Goal: Task Accomplishment & Management: Manage account settings

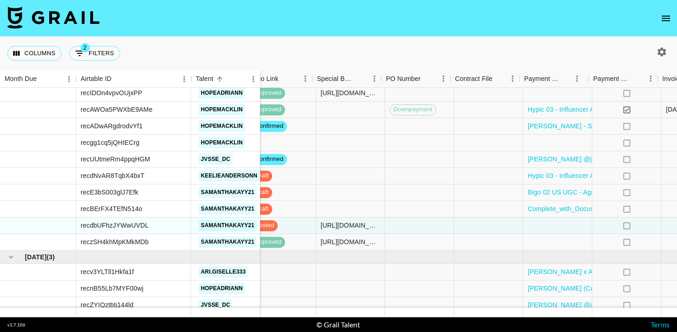
scroll to position [1282, 621]
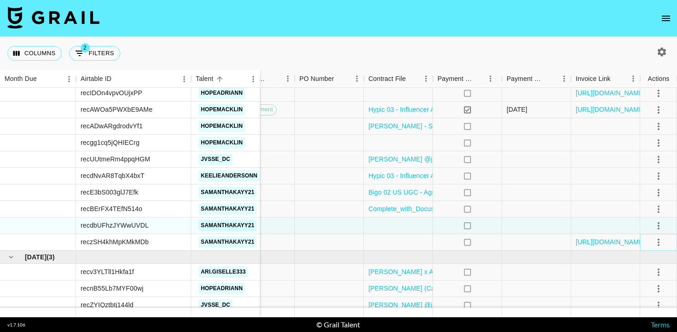
click at [661, 243] on icon "select merge strategy" at bounding box center [658, 242] width 11 height 11
click at [615, 243] on link "[URL][DOMAIN_NAME]" at bounding box center [609, 241] width 69 height 9
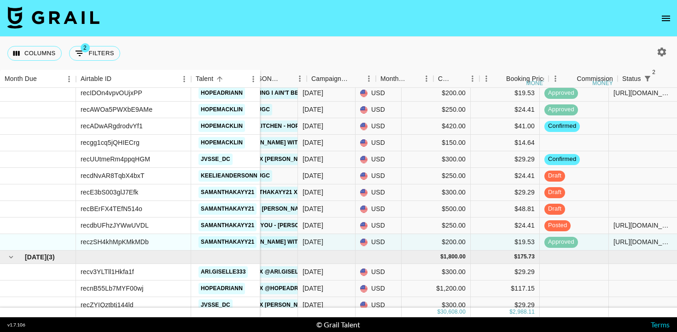
scroll to position [1282, 0]
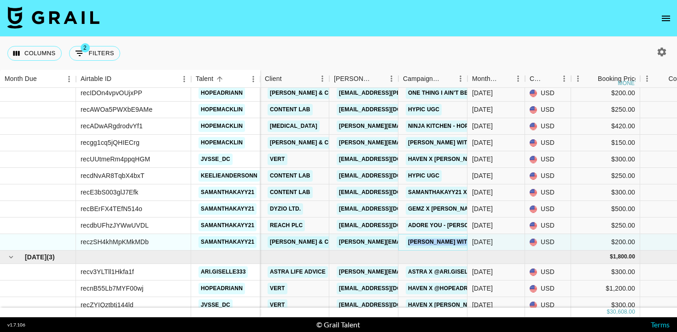
copy link "[PERSON_NAME] with [PERSON_NAME] [PERSON_NAME] -"Safe & Sound (In Your Love)""
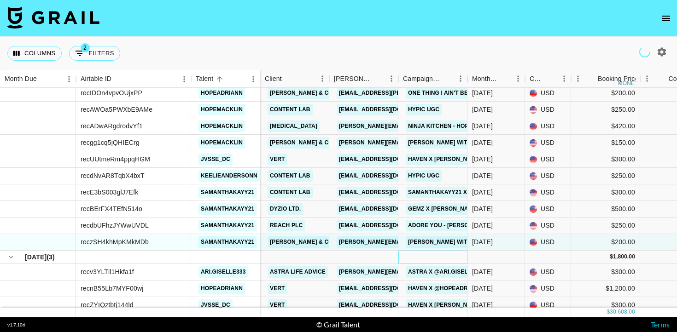
click at [462, 256] on div at bounding box center [432, 257] width 69 height 13
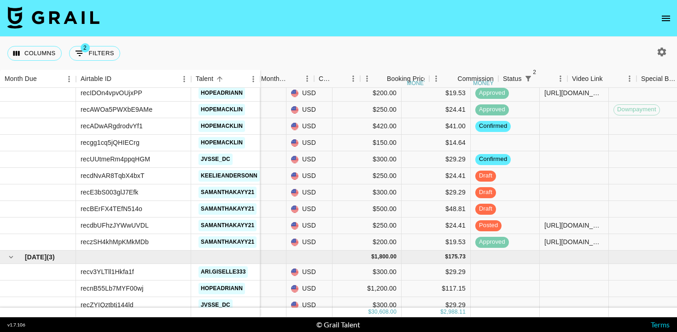
scroll to position [1282, 241]
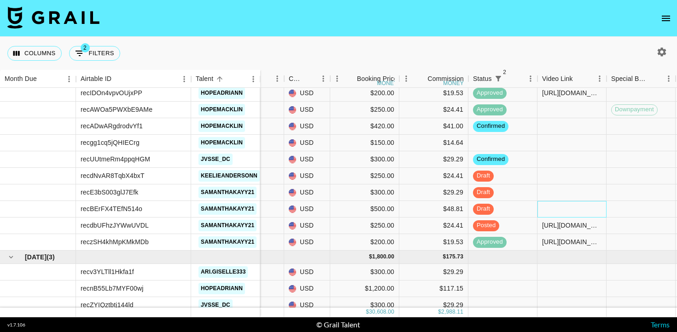
click at [552, 210] on div at bounding box center [571, 209] width 69 height 17
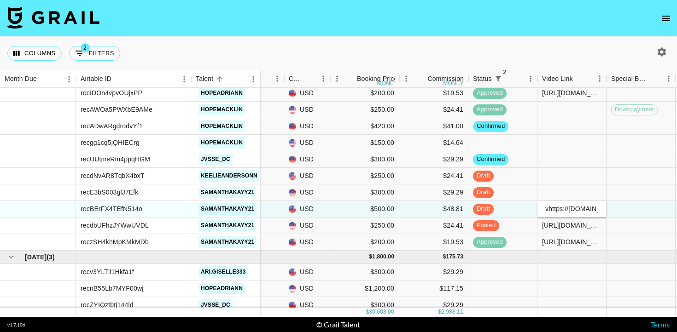
scroll to position [0, 378]
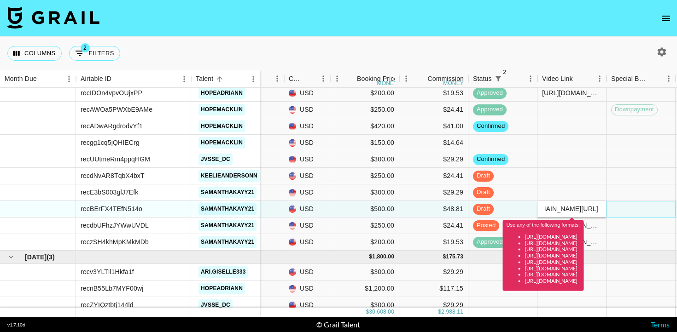
click at [625, 206] on div at bounding box center [640, 209] width 69 height 17
click at [547, 209] on input "vhttps://[DOMAIN_NAME][URL]" at bounding box center [572, 208] width 68 height 7
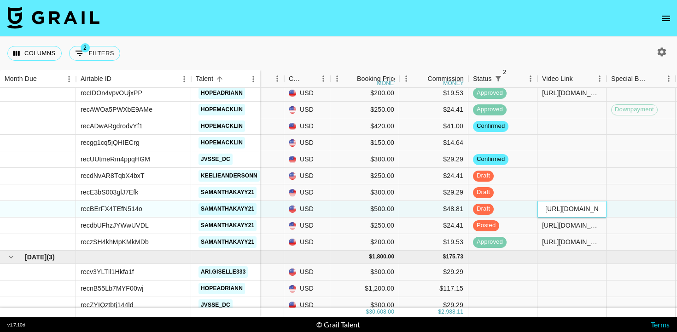
type input "[URL][DOMAIN_NAME]"
click at [617, 214] on div at bounding box center [640, 209] width 69 height 17
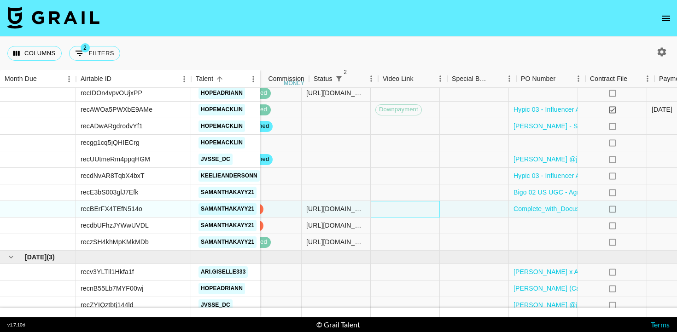
scroll to position [1282, 621]
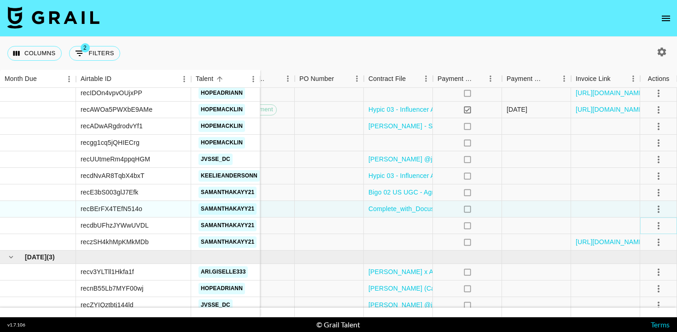
click at [657, 227] on icon "select merge strategy" at bounding box center [658, 225] width 11 height 11
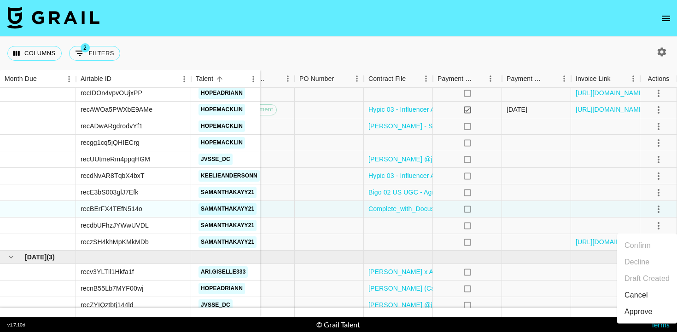
click at [642, 314] on div "Approve" at bounding box center [638, 311] width 28 height 11
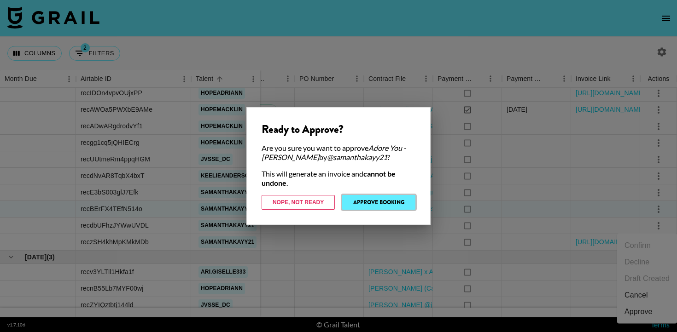
click at [405, 200] on button "Approve Booking" at bounding box center [378, 202] width 73 height 15
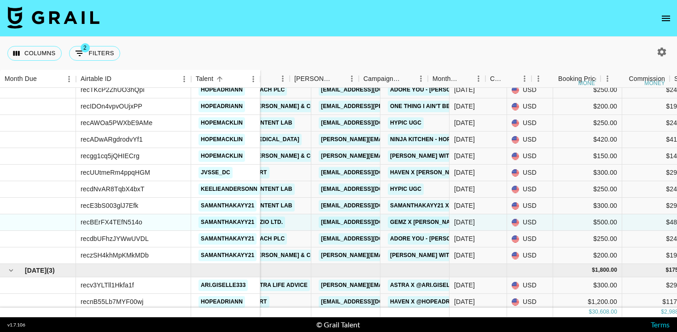
scroll to position [1269, 0]
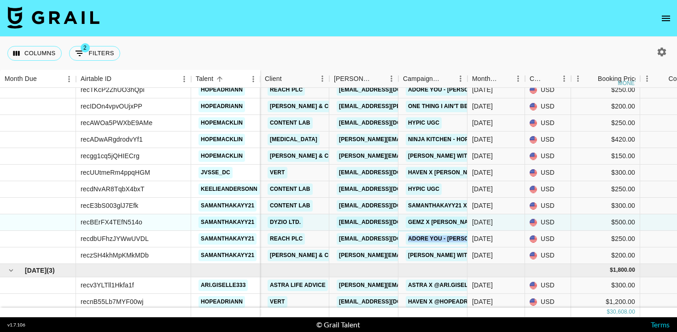
copy link "Adore You - [PERSON_NAME]"
click at [666, 54] on icon "button" at bounding box center [661, 51] width 11 height 11
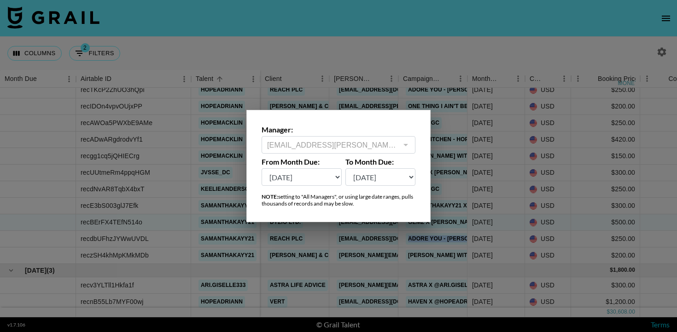
click at [308, 183] on select "[DATE] Sep '[DATE] [DATE] '[DATE] May '[DATE] Mar '[DATE] Jan '[DATE] Nov '[DAT…" at bounding box center [301, 176] width 80 height 17
select select "[DATE]"
click at [261, 168] on select "[DATE] Sep '[DATE] [DATE] '[DATE] May '[DATE] Mar '[DATE] Jan '[DATE] Nov '[DAT…" at bounding box center [301, 176] width 80 height 17
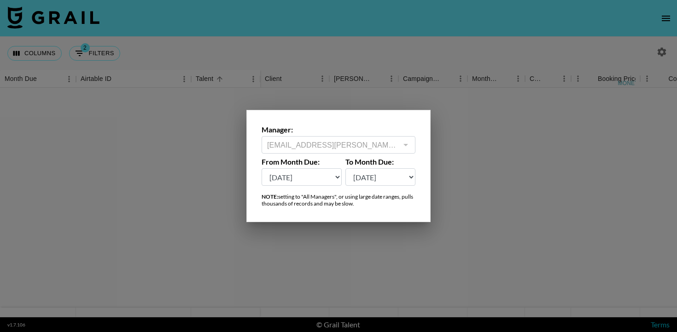
click at [502, 188] on div at bounding box center [338, 166] width 677 height 332
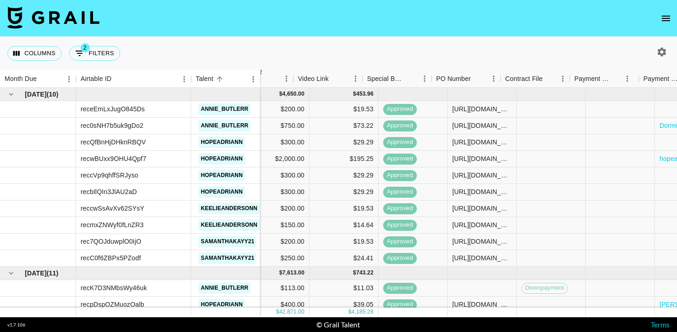
scroll to position [0, 621]
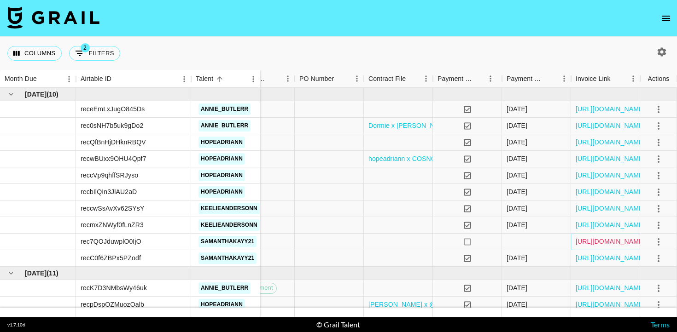
click at [609, 239] on link "[URL][DOMAIN_NAME]" at bounding box center [609, 241] width 69 height 9
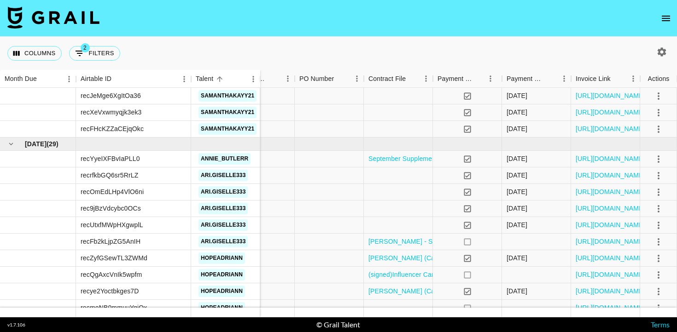
scroll to position [963, 621]
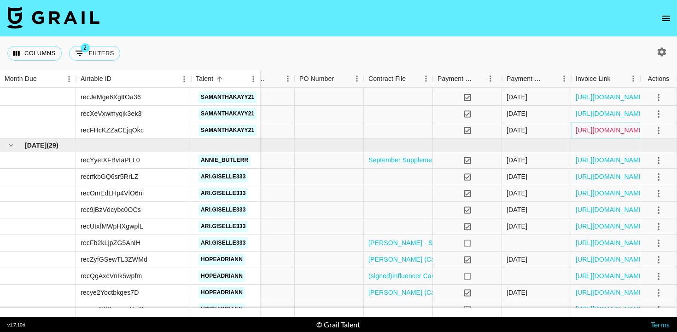
click at [588, 128] on link "[URL][DOMAIN_NAME]" at bounding box center [609, 130] width 69 height 9
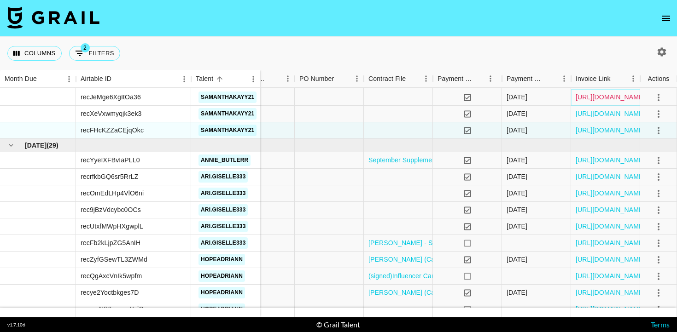
click at [579, 93] on link "[URL][DOMAIN_NAME]" at bounding box center [609, 97] width 69 height 9
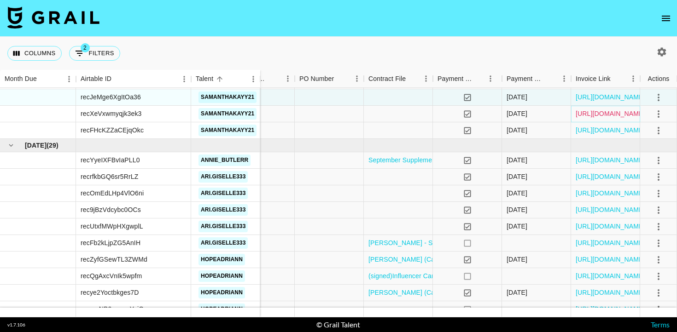
click at [583, 114] on link "[URL][DOMAIN_NAME]" at bounding box center [609, 113] width 69 height 9
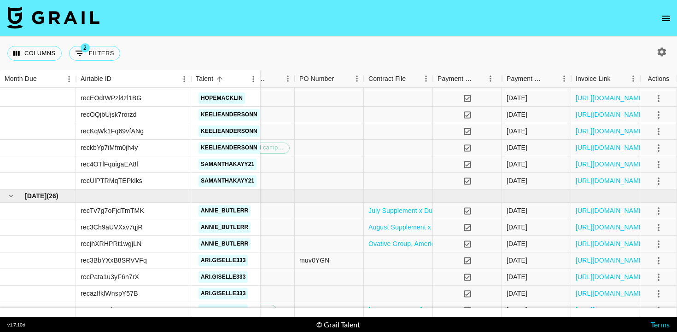
scroll to position [456, 621]
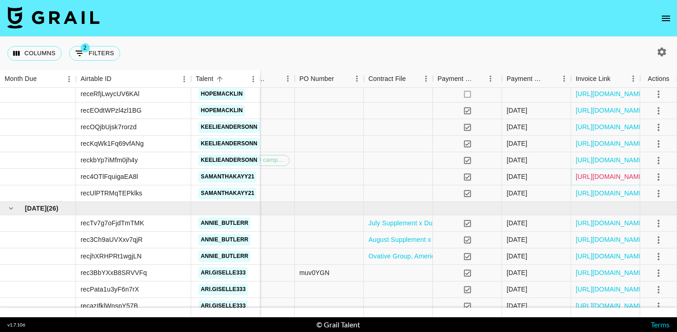
click at [626, 179] on link "[URL][DOMAIN_NAME]" at bounding box center [609, 176] width 69 height 9
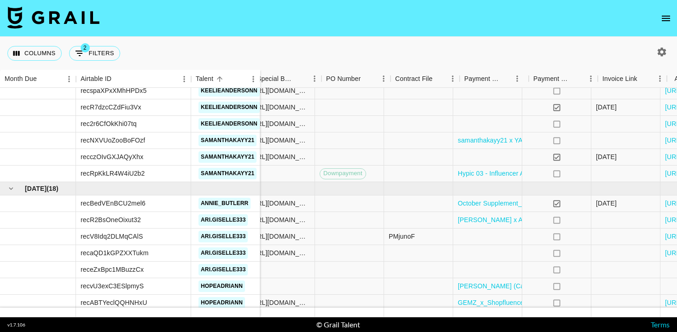
scroll to position [1414, 621]
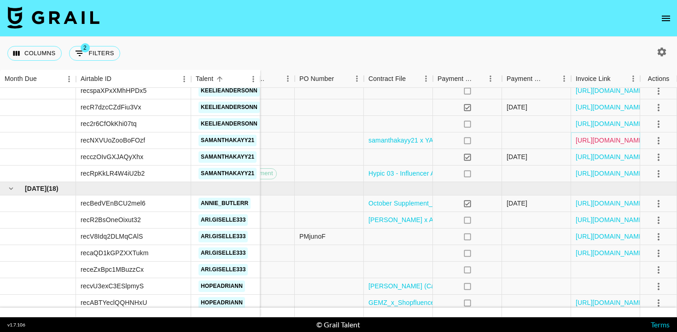
click at [585, 140] on link "[URL][DOMAIN_NAME]" at bounding box center [609, 140] width 69 height 9
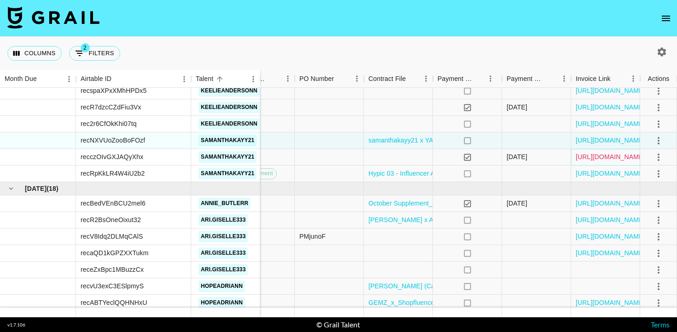
click at [622, 154] on link "[URL][DOMAIN_NAME]" at bounding box center [609, 156] width 69 height 9
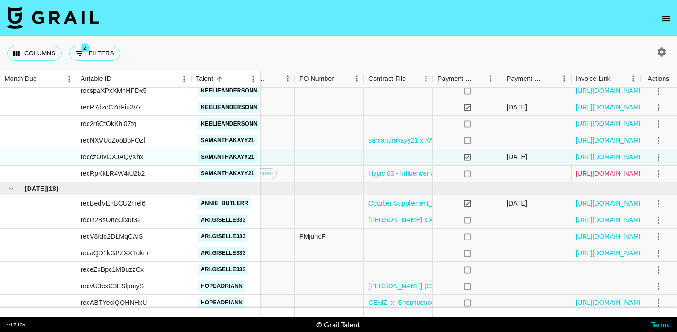
click at [607, 174] on link "[URL][DOMAIN_NAME]" at bounding box center [609, 173] width 69 height 9
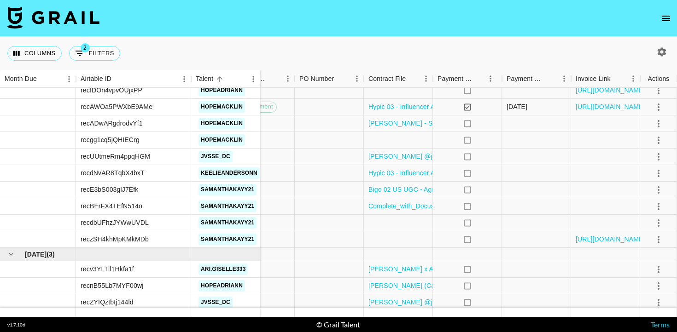
scroll to position [1660, 621]
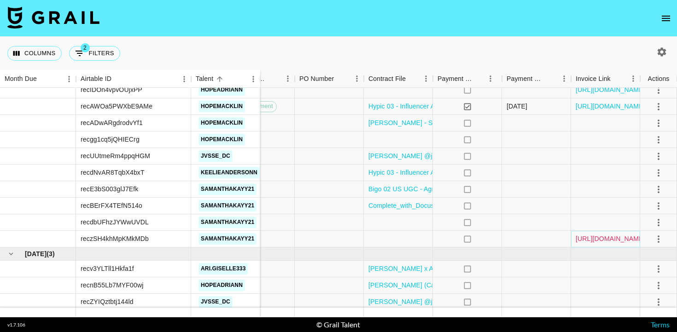
click at [592, 240] on link "[URL][DOMAIN_NAME]" at bounding box center [609, 238] width 69 height 9
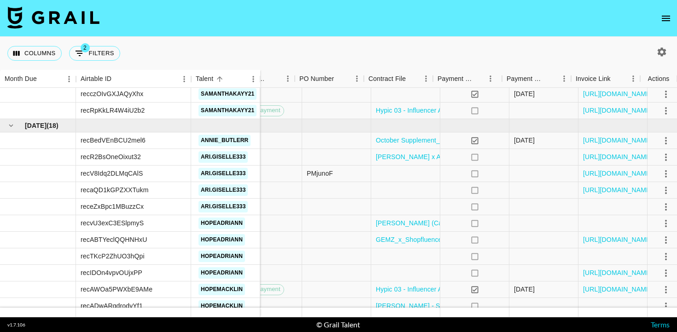
scroll to position [1477, 621]
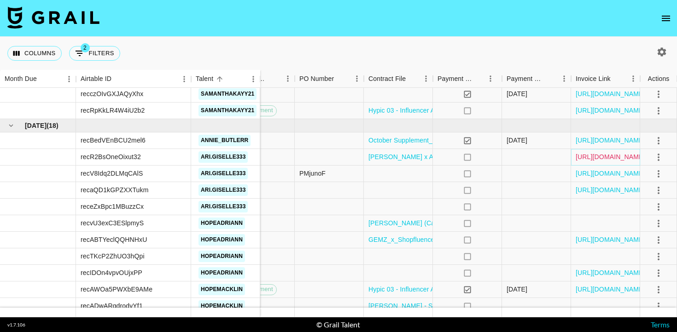
click at [601, 156] on link "[URL][DOMAIN_NAME]" at bounding box center [609, 156] width 69 height 9
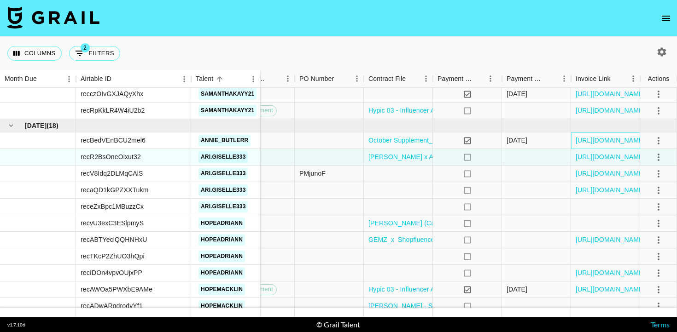
click at [613, 145] on div "[URL][DOMAIN_NAME]" at bounding box center [605, 141] width 69 height 17
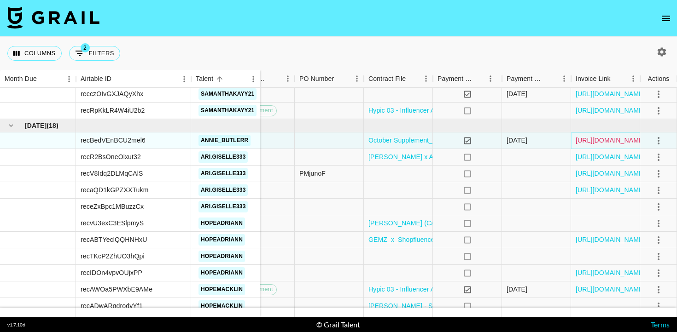
click at [593, 139] on link "[URL][DOMAIN_NAME]" at bounding box center [609, 140] width 69 height 9
click at [592, 183] on div "[URL][DOMAIN_NAME]" at bounding box center [605, 190] width 69 height 17
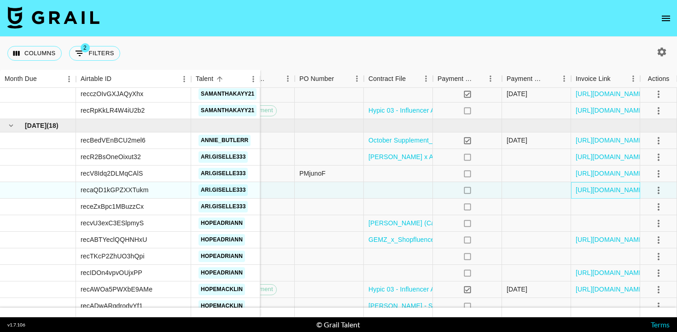
click at [592, 185] on div "[URL][DOMAIN_NAME]" at bounding box center [605, 190] width 69 height 17
click at [594, 190] on link "[URL][DOMAIN_NAME]" at bounding box center [609, 189] width 69 height 9
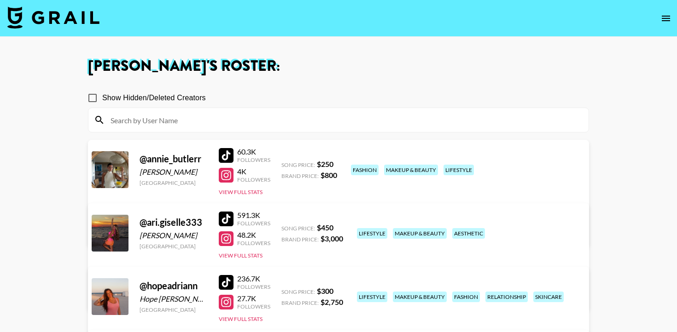
scroll to position [322, 0]
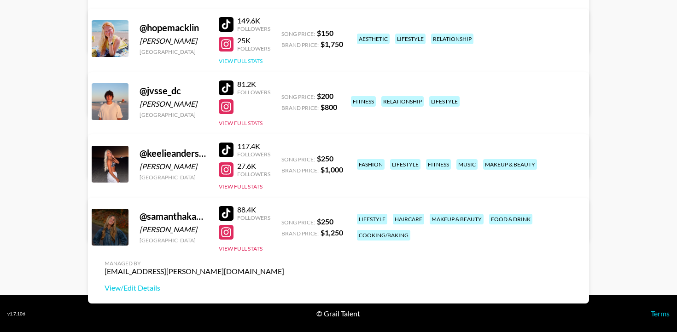
click at [256, 61] on button "View Full Stats" at bounding box center [241, 61] width 44 height 7
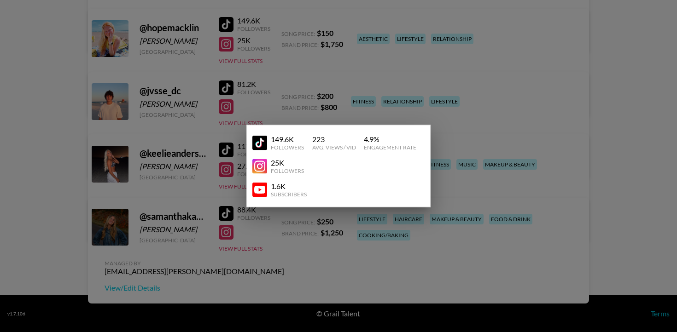
click at [251, 58] on div at bounding box center [338, 166] width 677 height 332
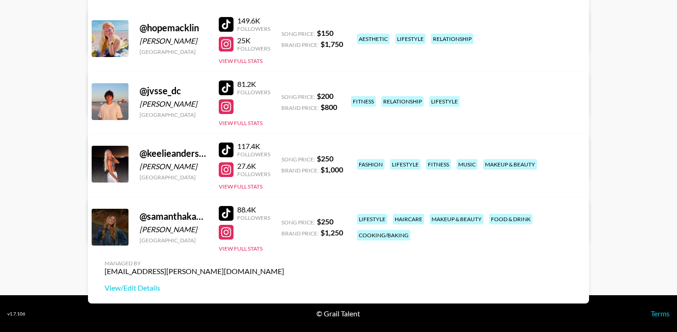
click at [227, 24] on div at bounding box center [226, 24] width 15 height 15
